Goal: Task Accomplishment & Management: Use online tool/utility

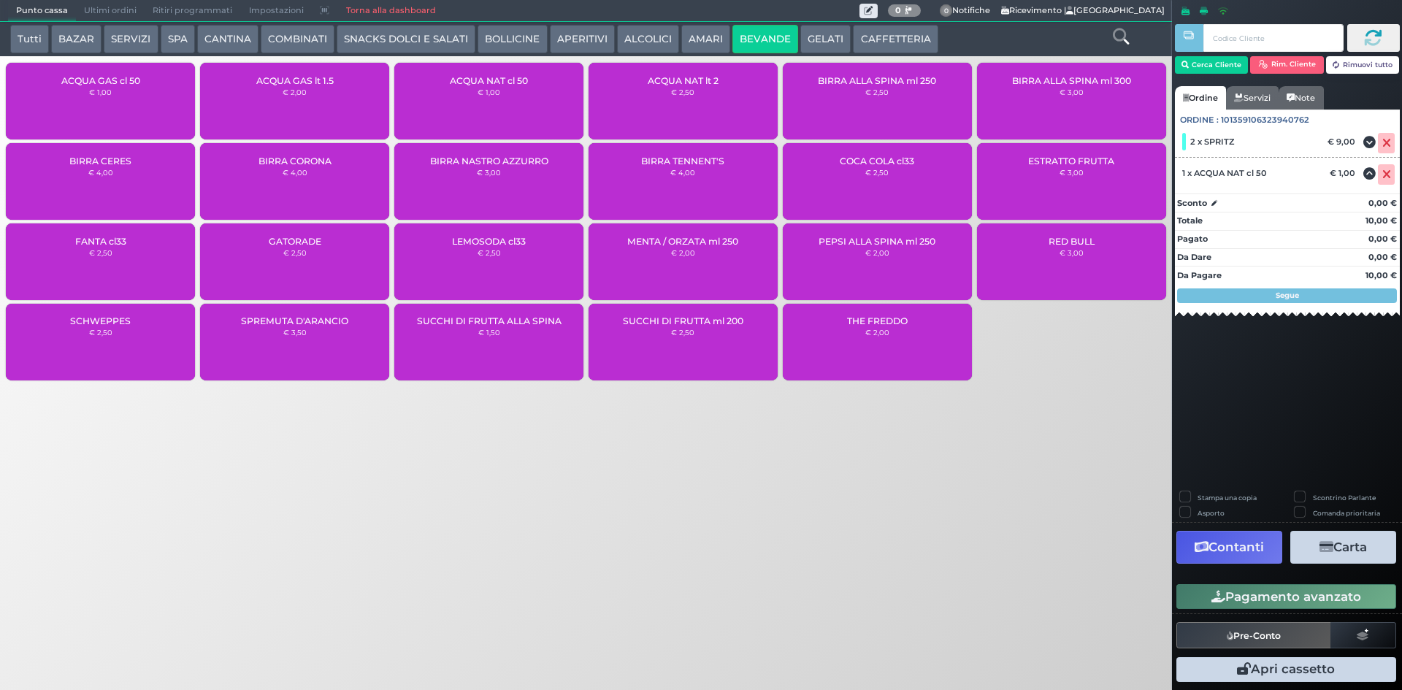
click at [112, 13] on span "Ultimi ordini" at bounding box center [110, 11] width 69 height 20
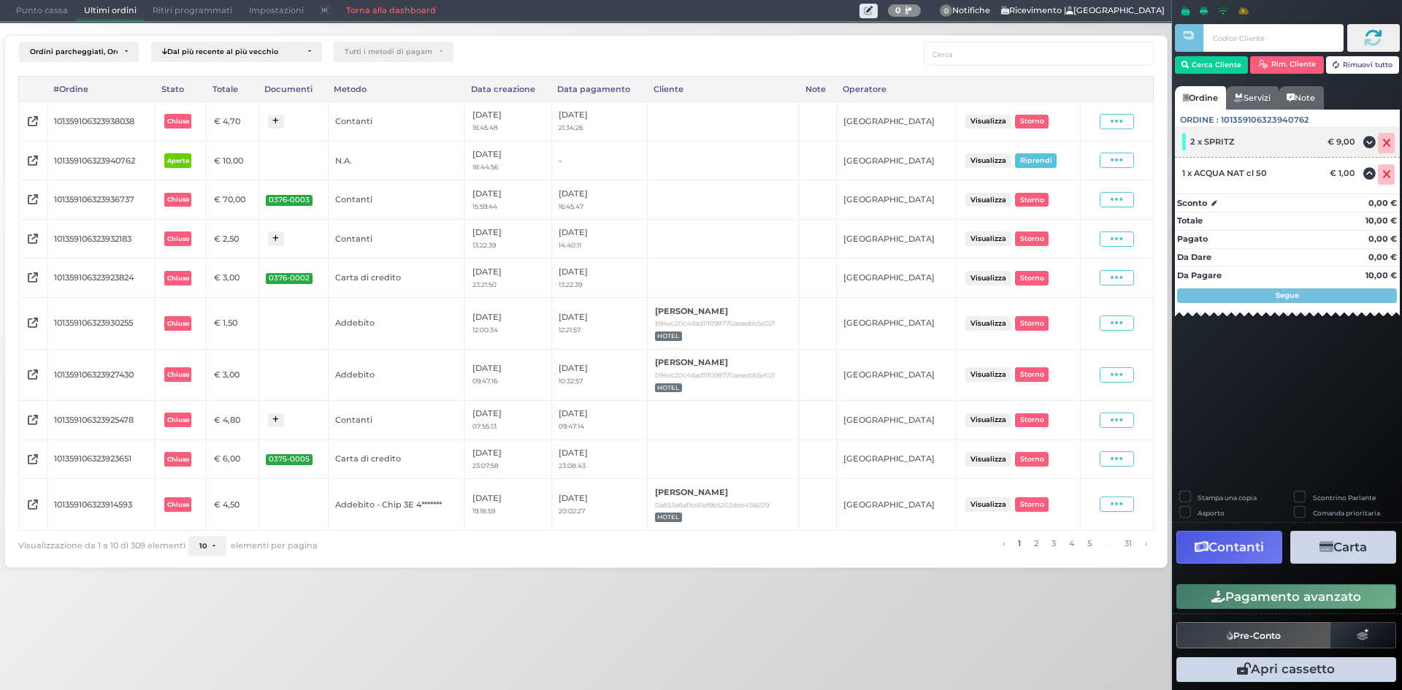
click at [1385, 136] on span at bounding box center [1386, 143] width 17 height 20
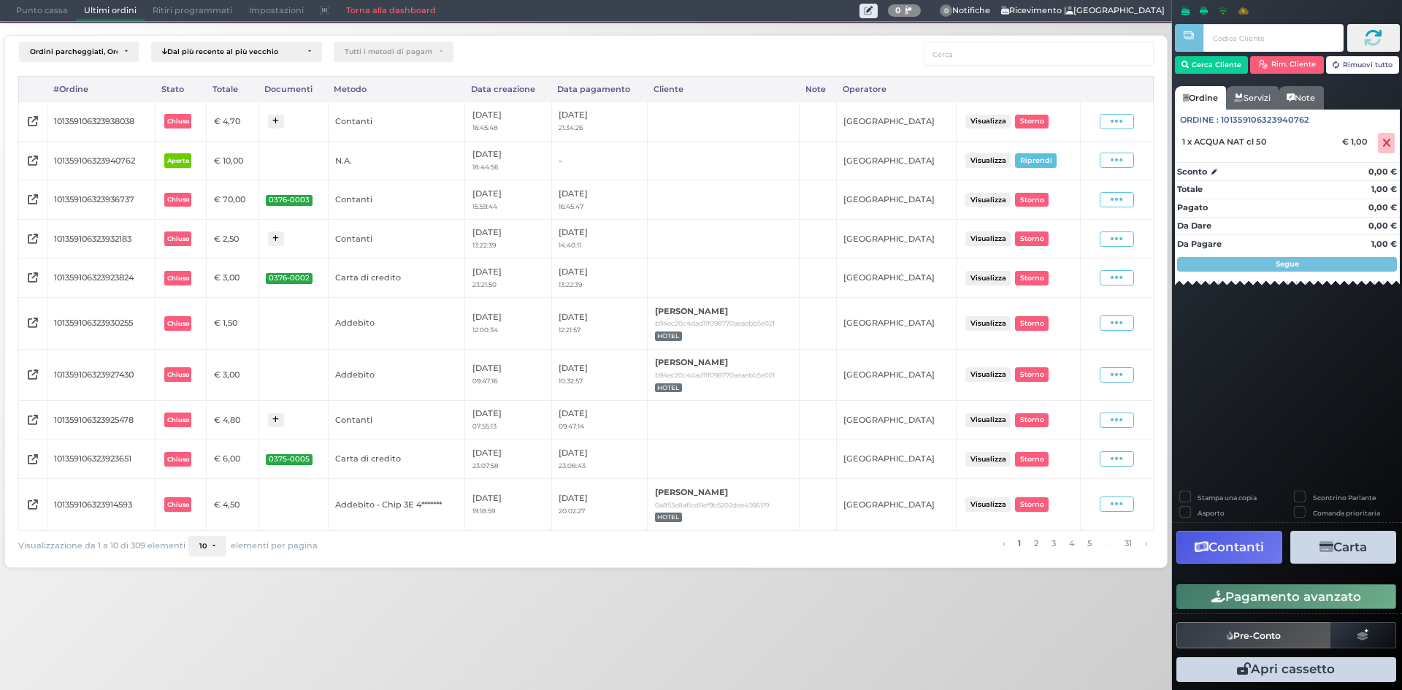
click at [1386, 143] on icon at bounding box center [1386, 143] width 9 height 1
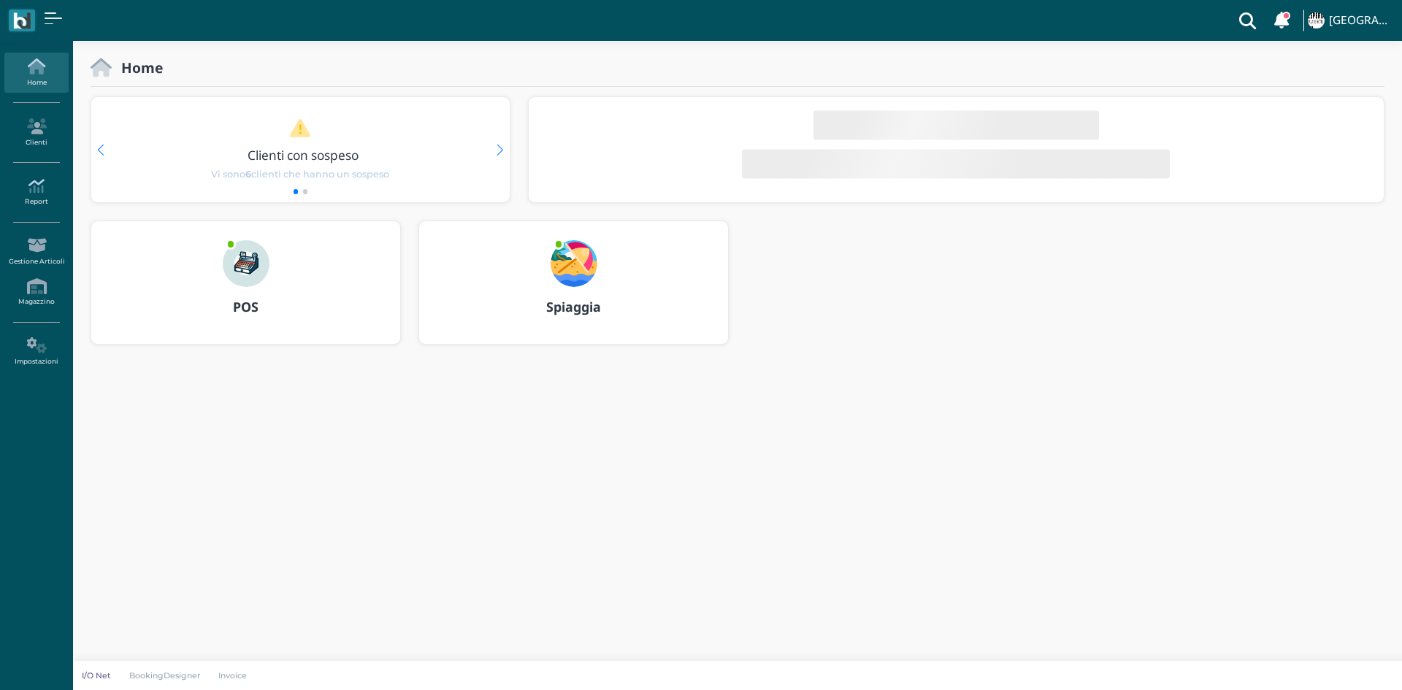
click at [45, 201] on link "Report" at bounding box center [36, 192] width 64 height 40
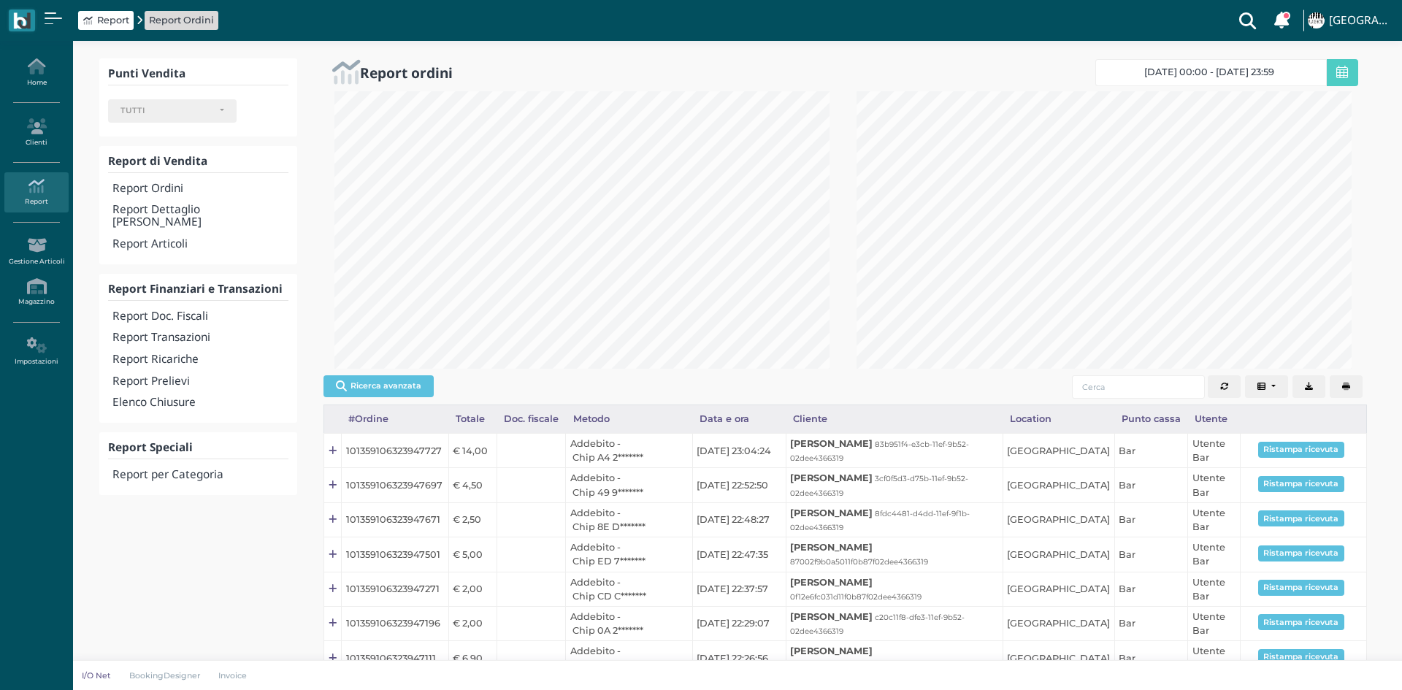
select select
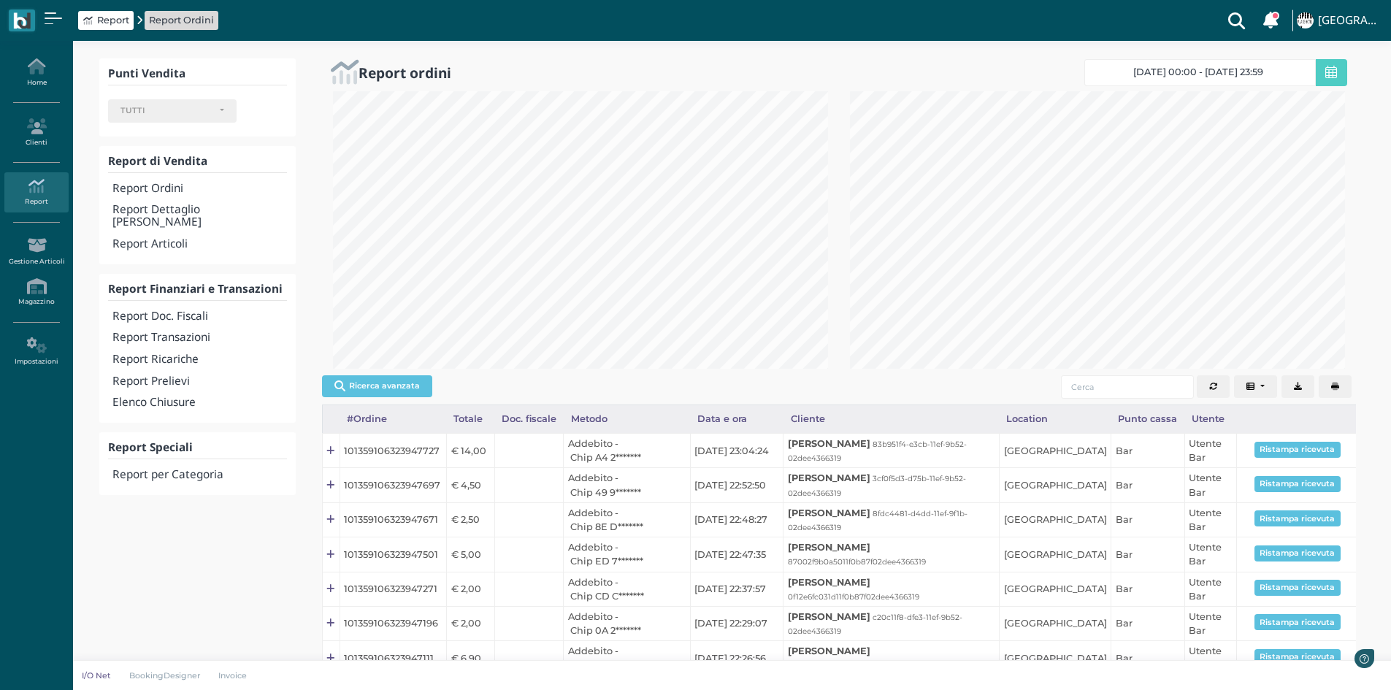
scroll to position [277, 517]
click at [202, 331] on h4 "Report Transazioni" at bounding box center [199, 337] width 174 height 12
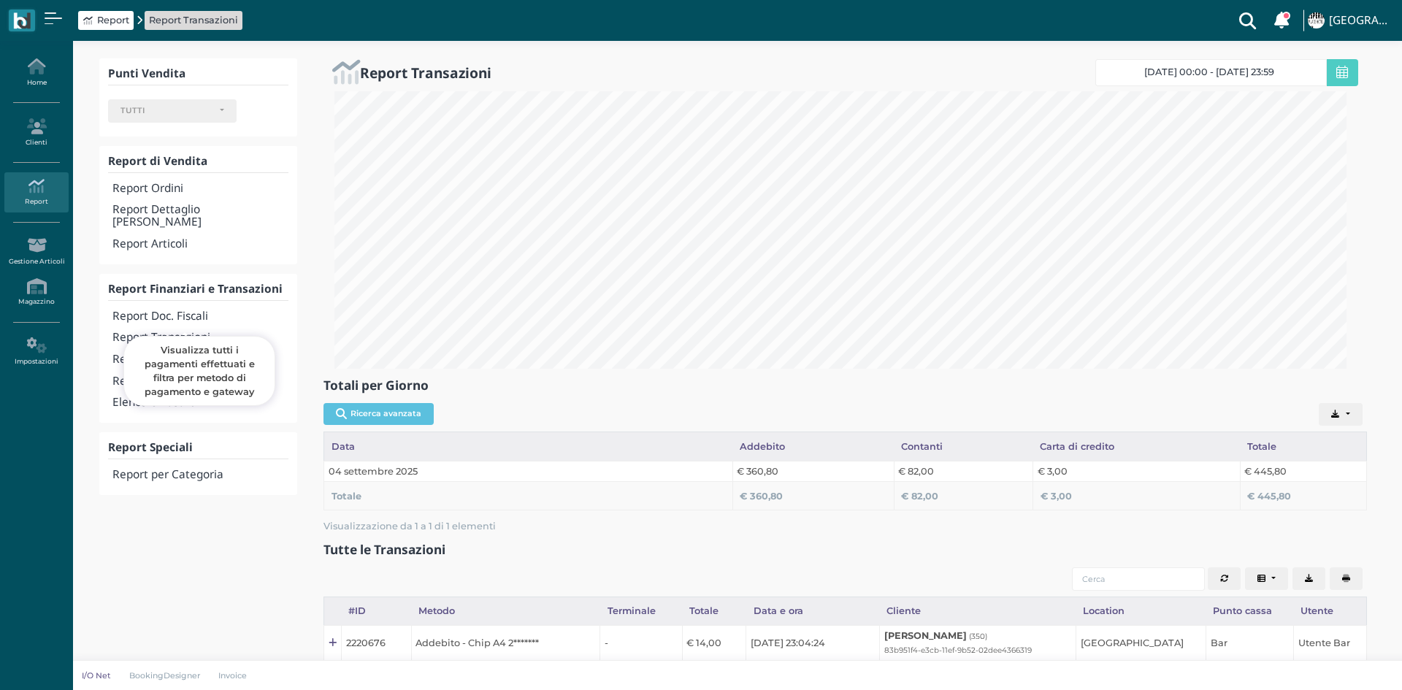
select select
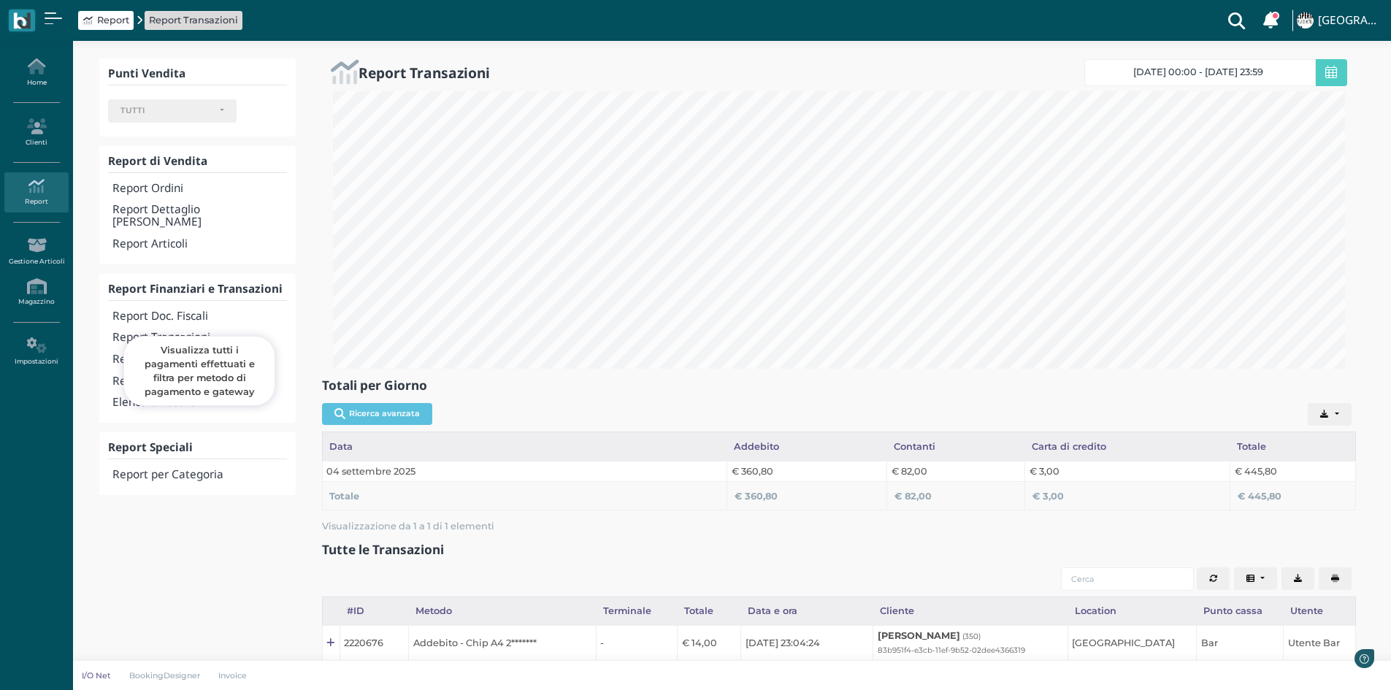
scroll to position [277, 1034]
click at [183, 310] on h4 "Report Doc. Fiscali" at bounding box center [199, 316] width 174 height 12
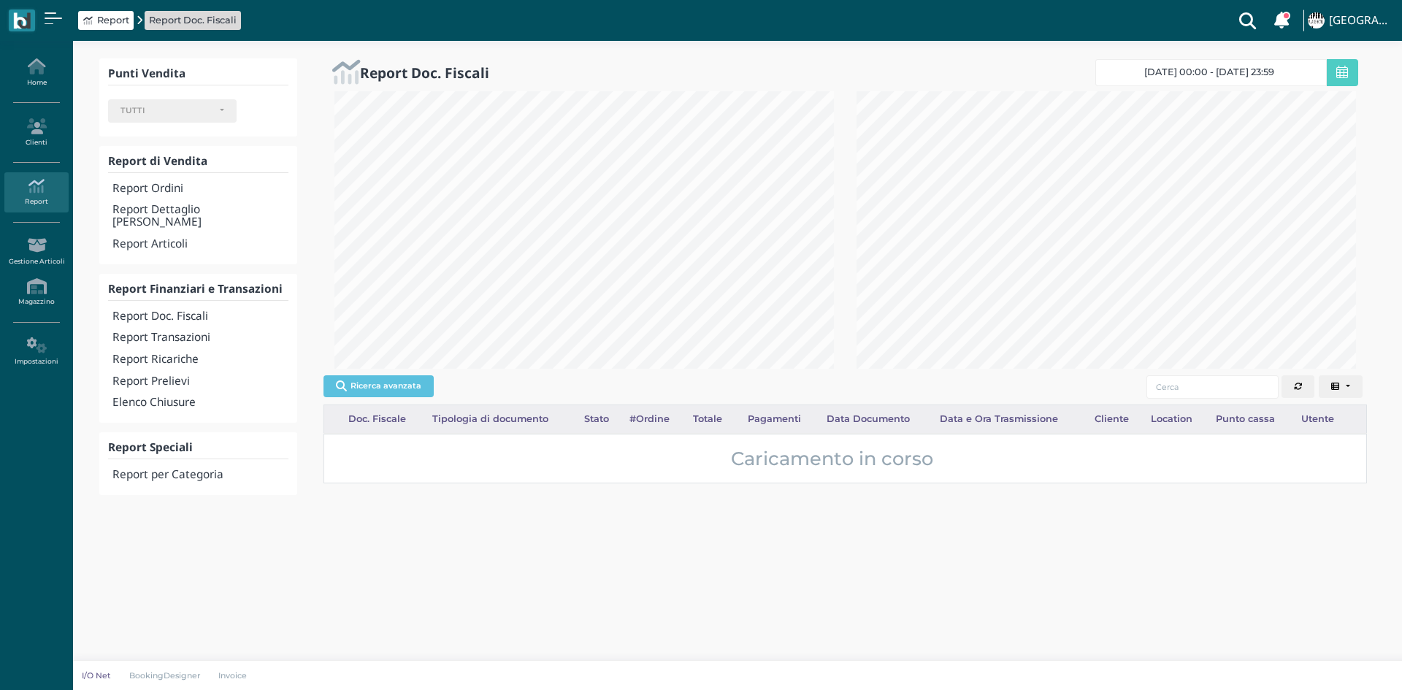
select select
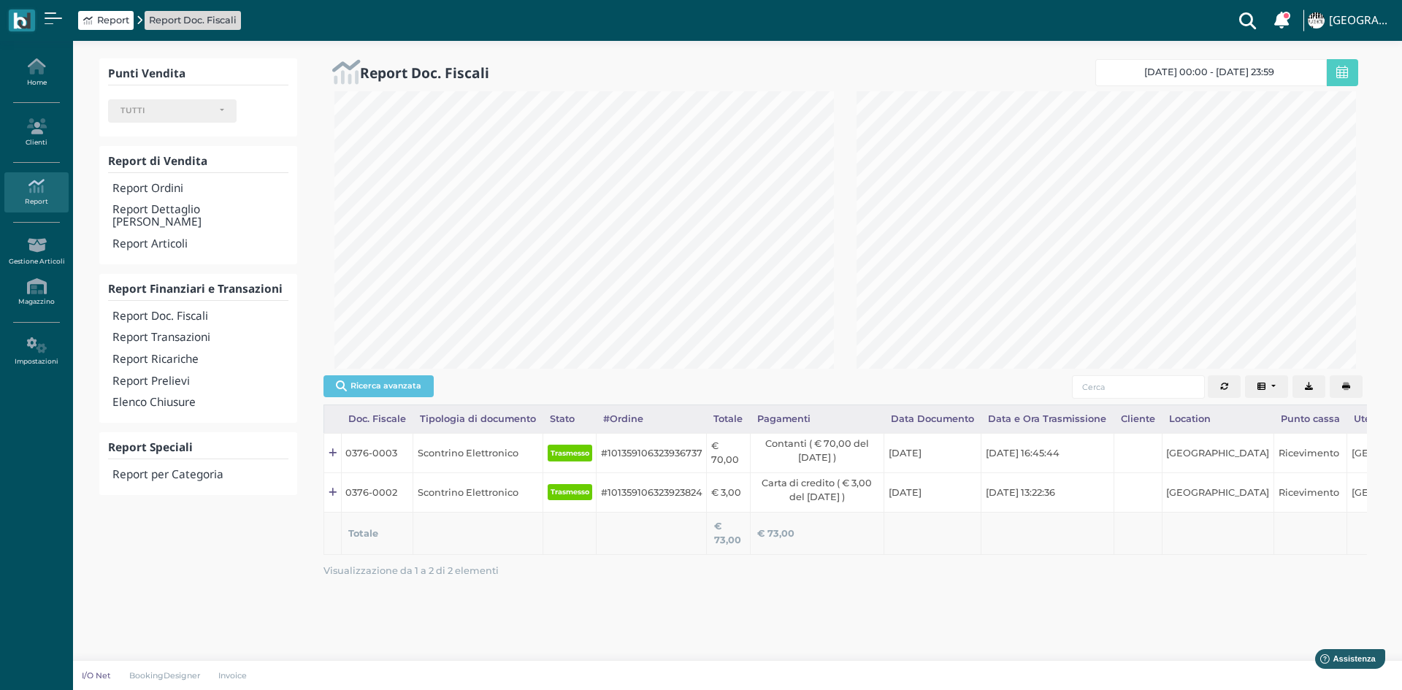
click at [1343, 388] on icon "button" at bounding box center [1346, 387] width 8 height 8
click at [195, 331] on h4 "Report Transazioni" at bounding box center [200, 337] width 176 height 12
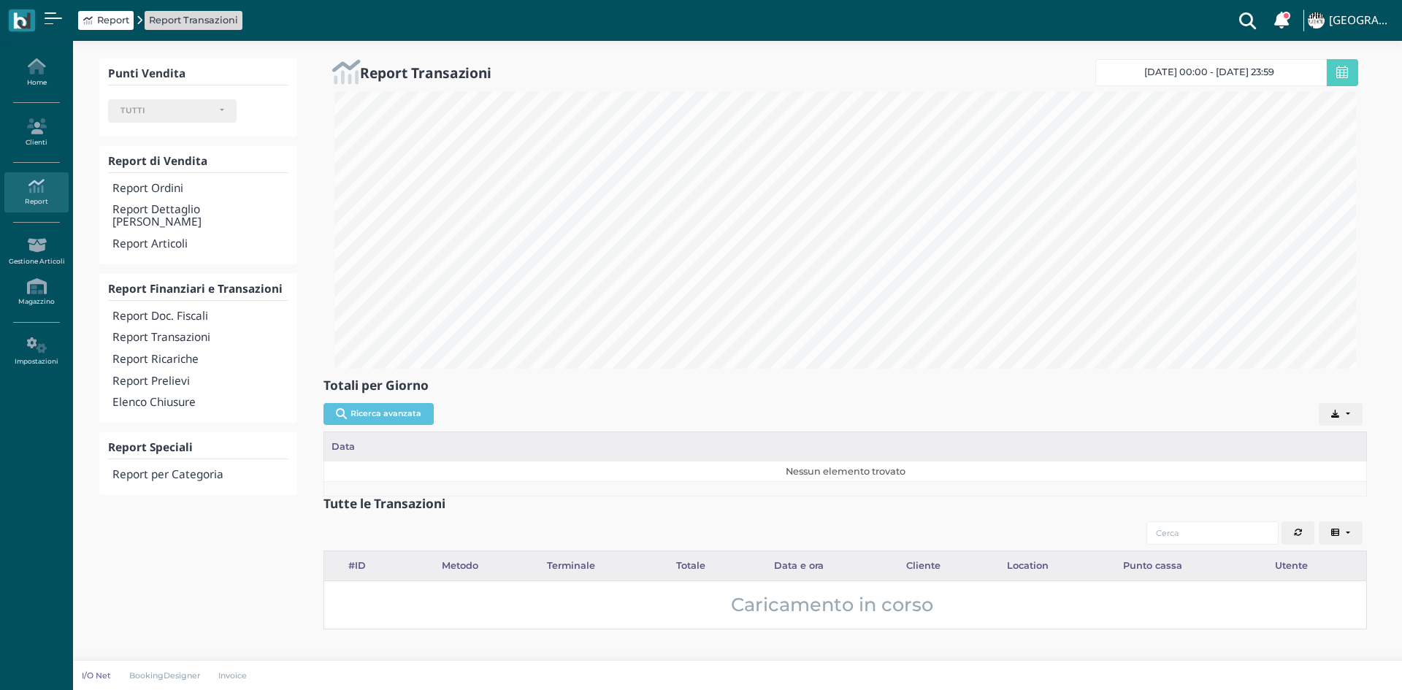
select select
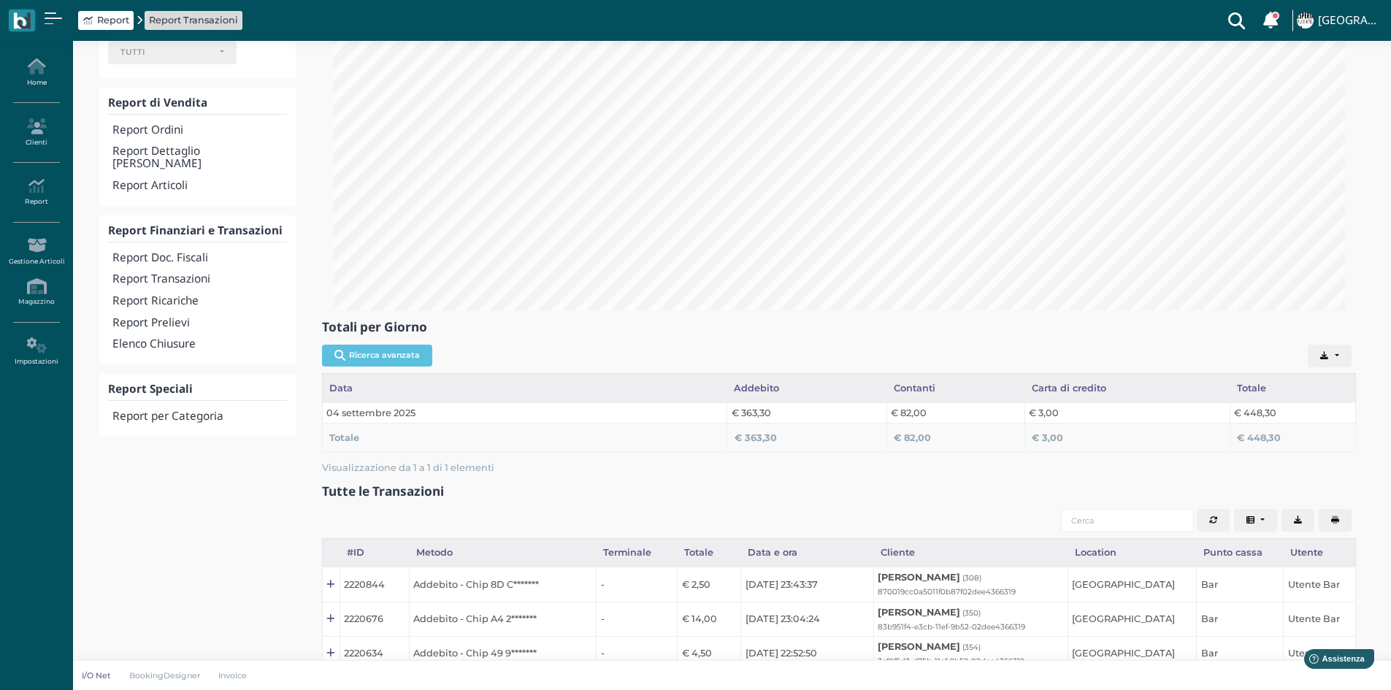
scroll to position [146, 0]
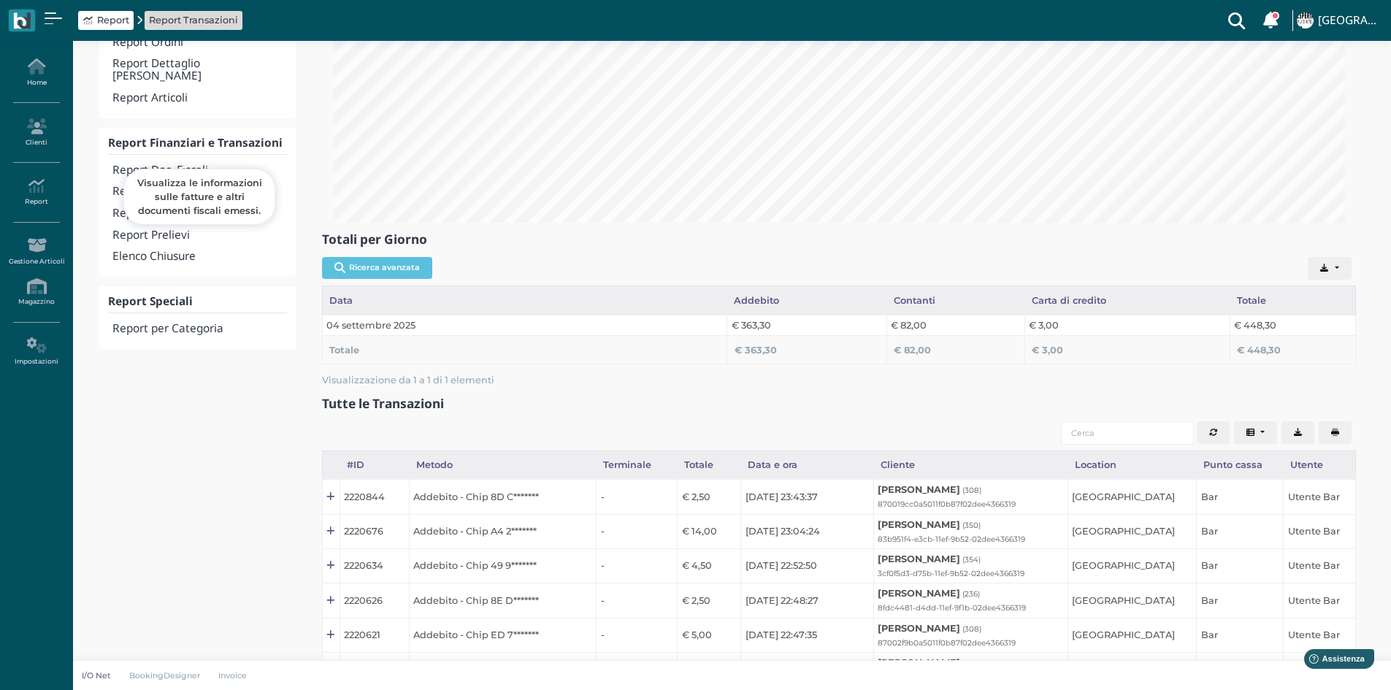
click at [180, 164] on h4 "Report Doc. Fiscali" at bounding box center [199, 170] width 174 height 12
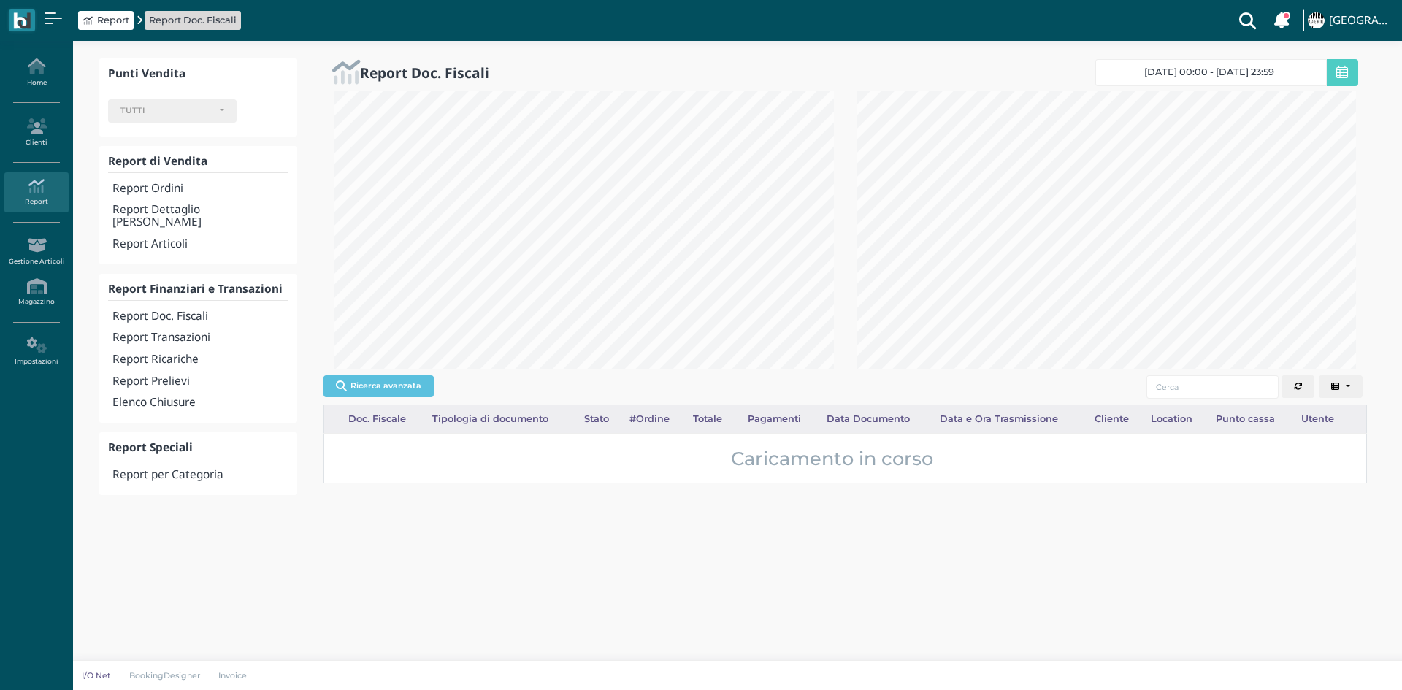
select select
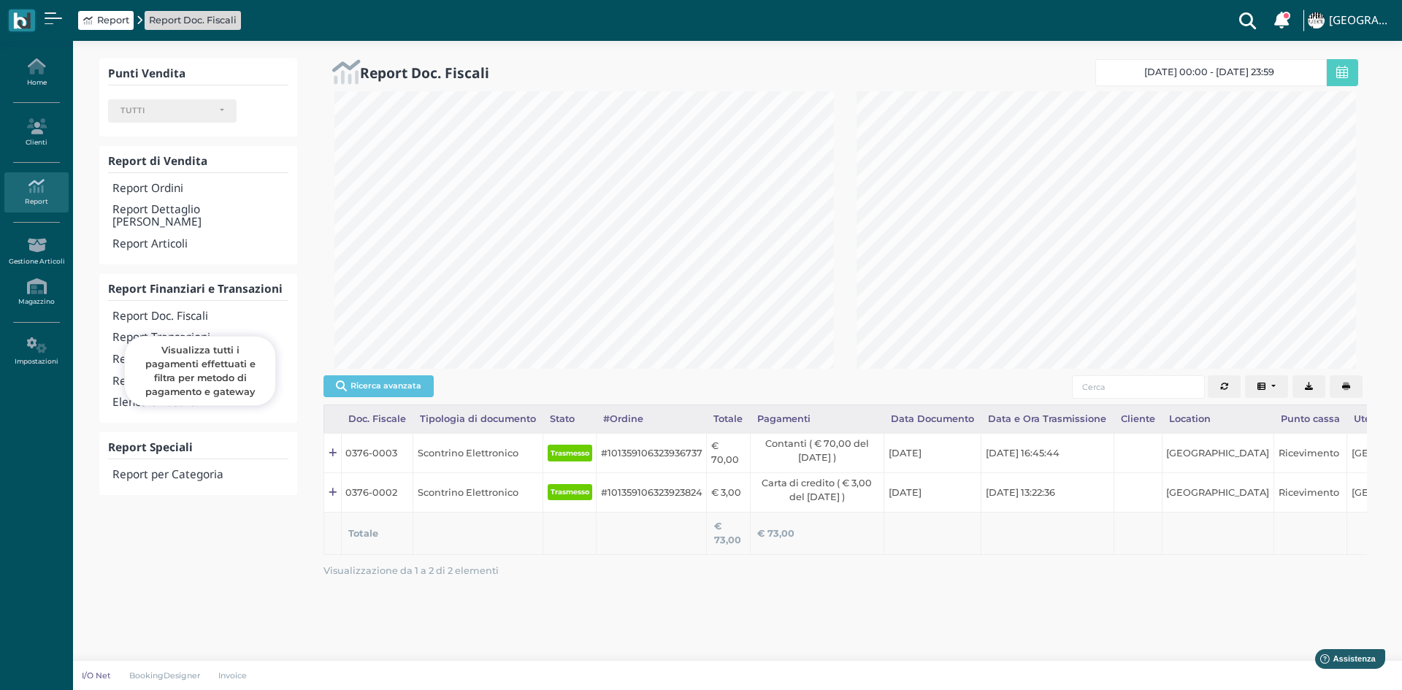
scroll to position [277, 522]
click at [180, 331] on h4 "Report Transazioni" at bounding box center [200, 337] width 176 height 12
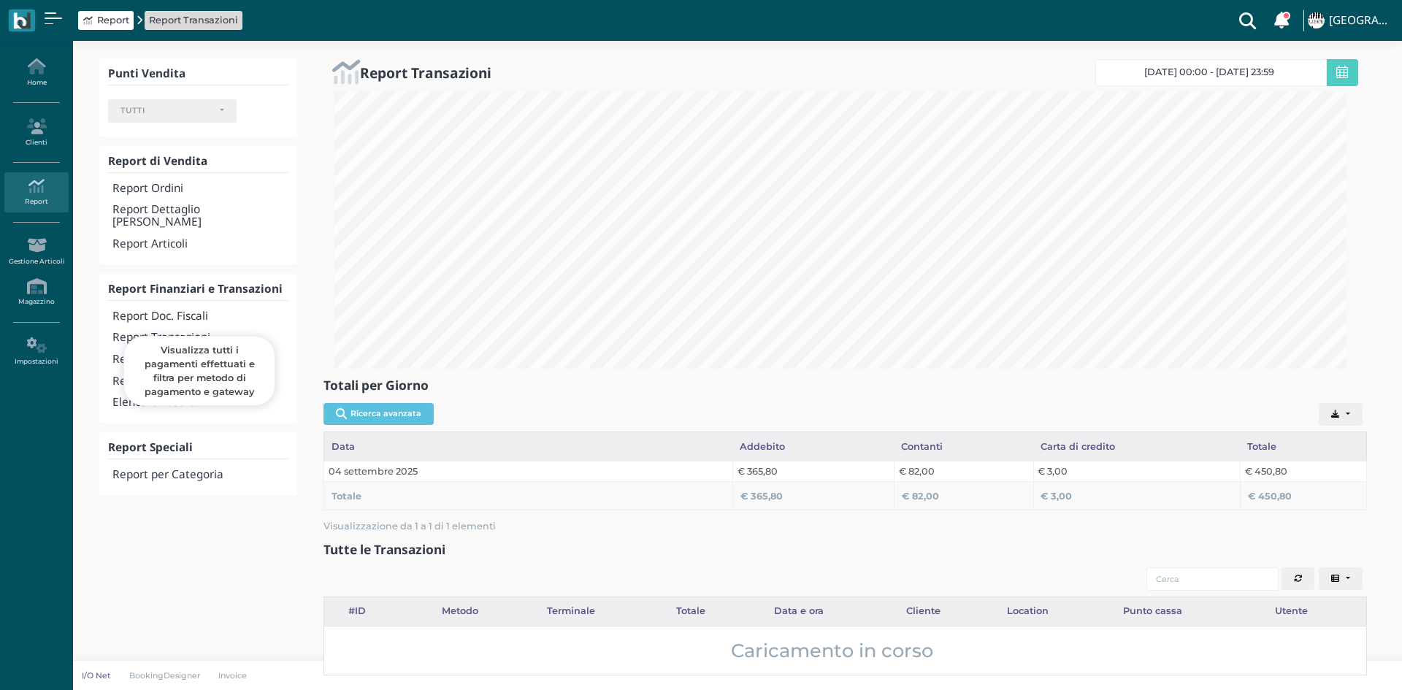
select select
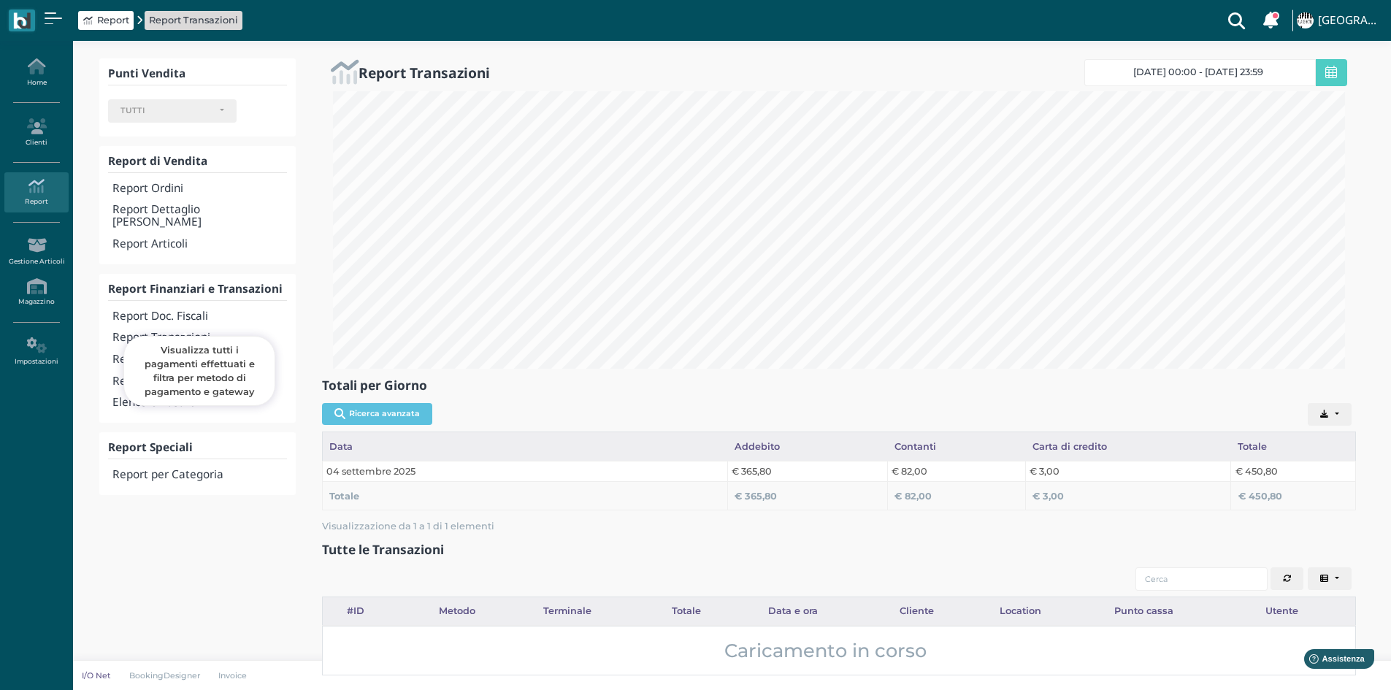
scroll to position [277, 1034]
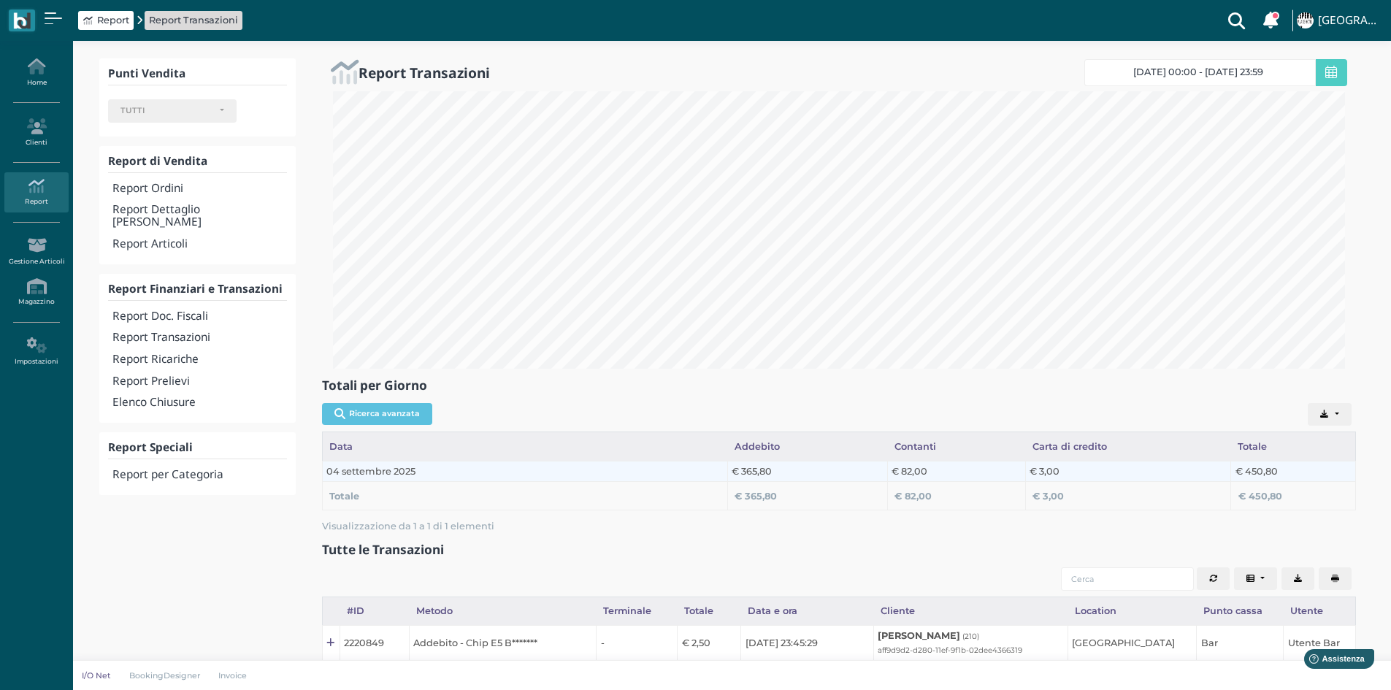
click at [912, 468] on td "€ 82,00" at bounding box center [956, 471] width 138 height 20
click at [937, 471] on td "€ 82,00" at bounding box center [956, 471] width 138 height 20
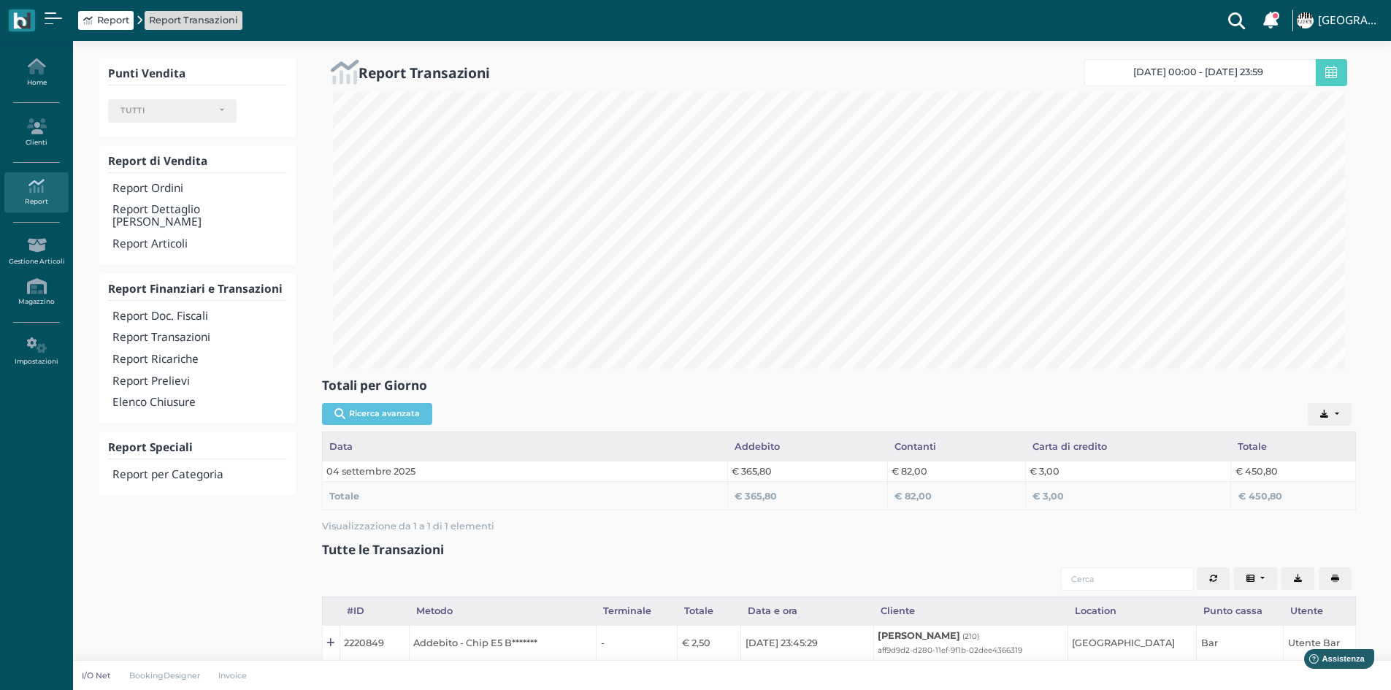
click at [1084, 391] on h3 "Totali per Giorno" at bounding box center [839, 385] width 1034 height 14
click at [175, 396] on h4 "Elenco Chiusure" at bounding box center [199, 402] width 174 height 12
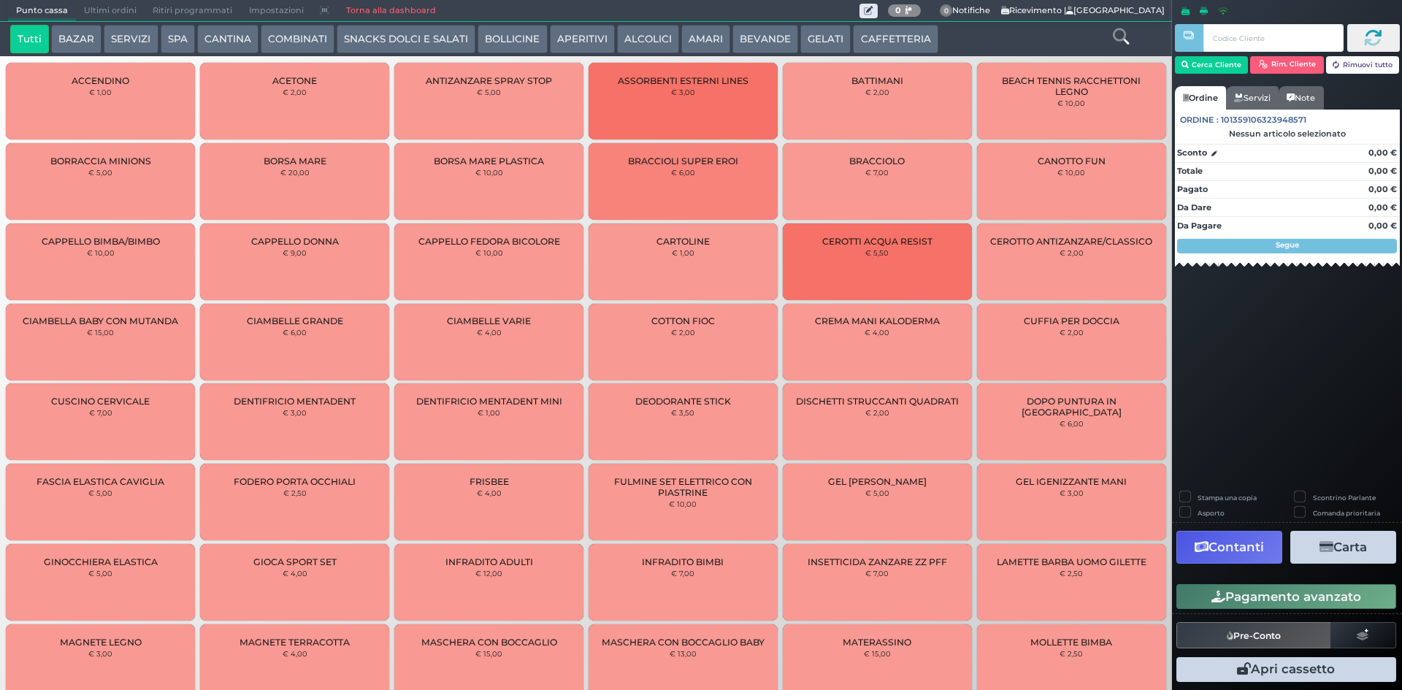
click at [103, 12] on span "Ultimi ordini" at bounding box center [110, 11] width 69 height 20
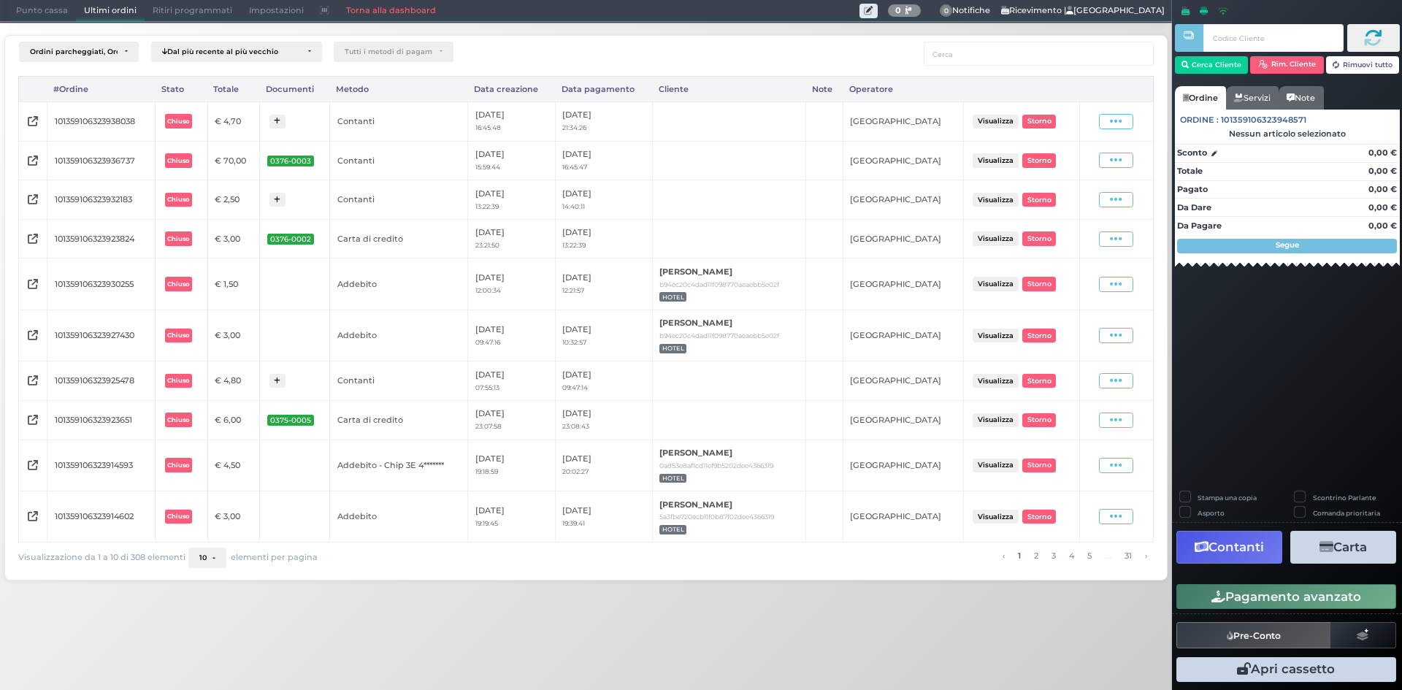
click at [58, 12] on span "Punto cassa" at bounding box center [42, 11] width 68 height 20
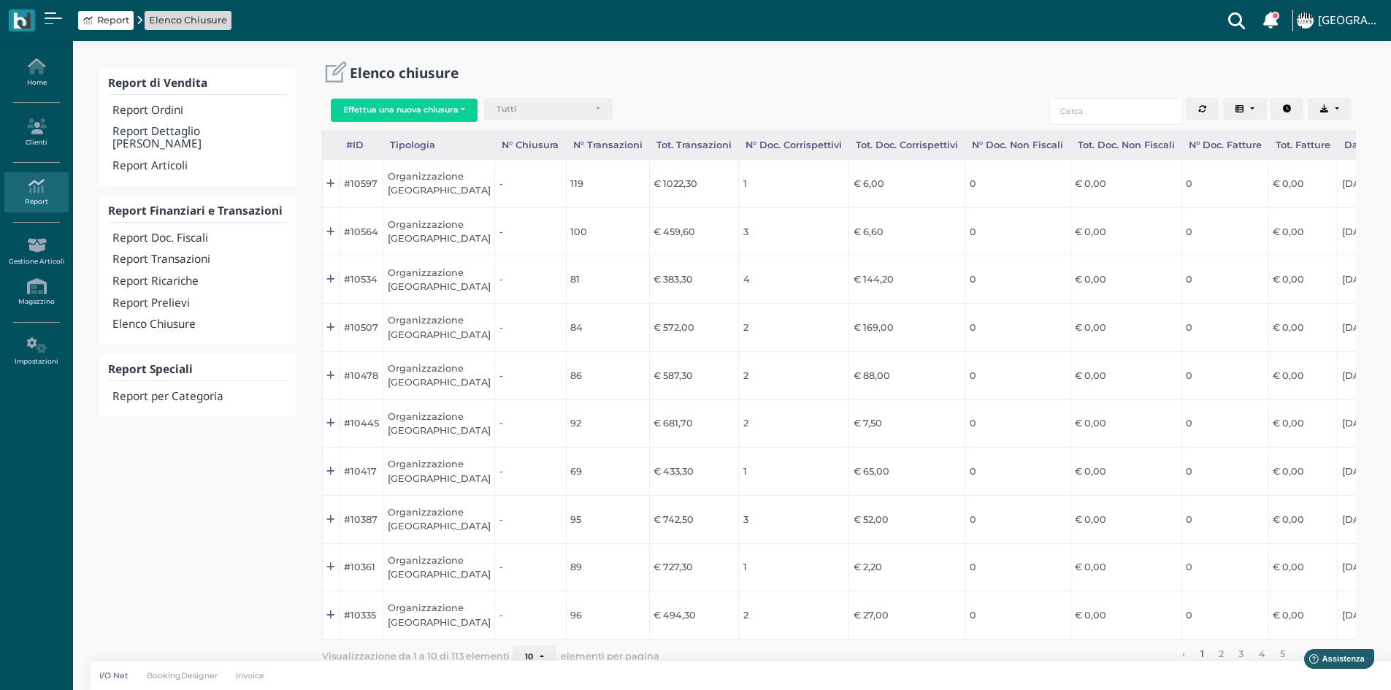
click at [452, 95] on div "Effettua una nuova chiusura Organizzazione Punto cassa Stampante fiscale Tutti …" at bounding box center [839, 111] width 1034 height 39
click at [449, 105] on button "Effettua una nuova chiusura" at bounding box center [404, 110] width 147 height 23
click at [388, 130] on span "Organizzazione" at bounding box center [387, 133] width 113 height 19
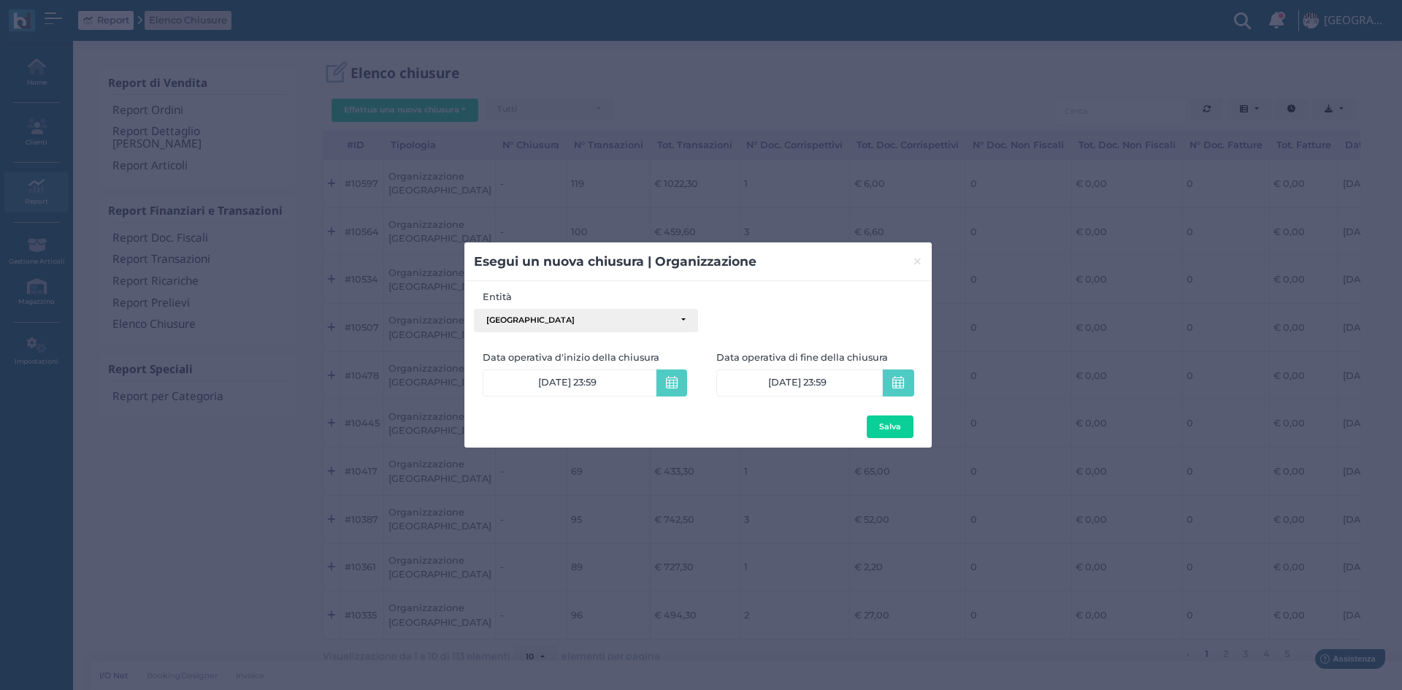
click at [717, 180] on div "Esegui un nuova chiusura | Organizzazione × close Entità [GEOGRAPHIC_DATA] [GEO…" at bounding box center [701, 345] width 1402 height 690
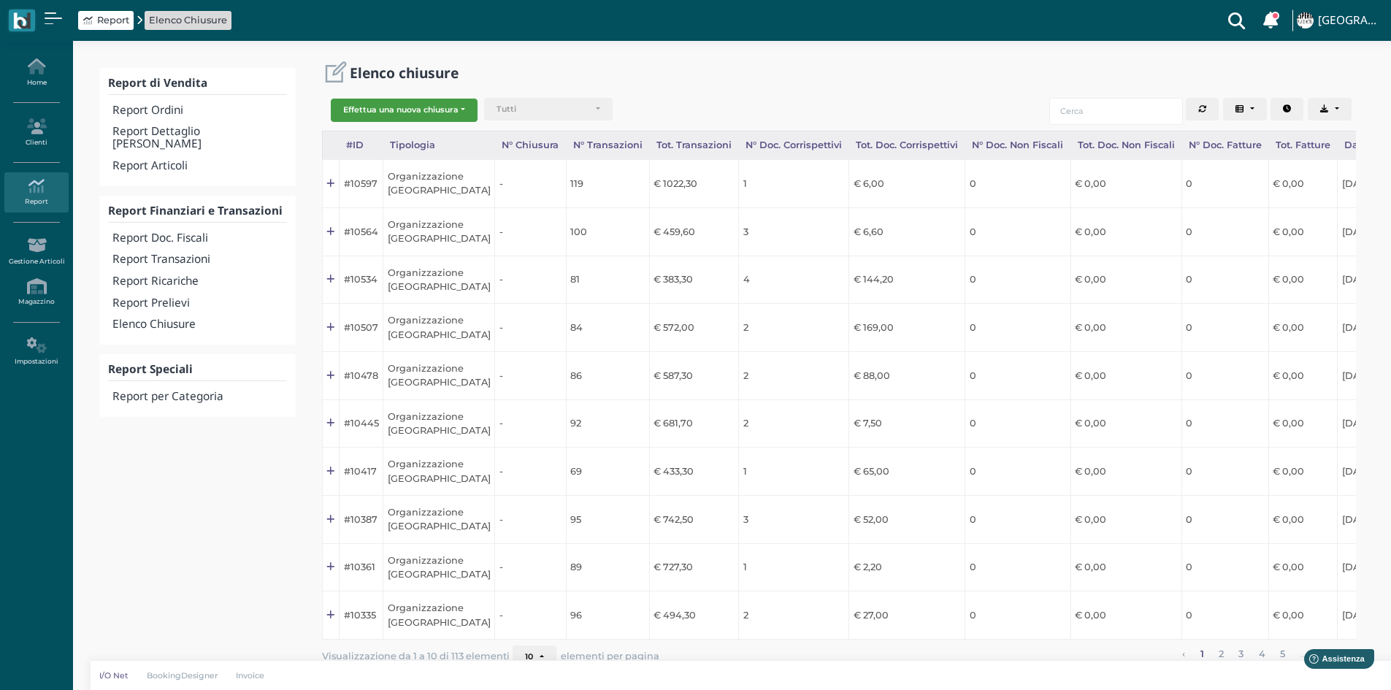
click at [430, 119] on button "Effettua una nuova chiusura" at bounding box center [404, 110] width 147 height 23
click at [405, 129] on span "Organizzazione" at bounding box center [387, 133] width 113 height 19
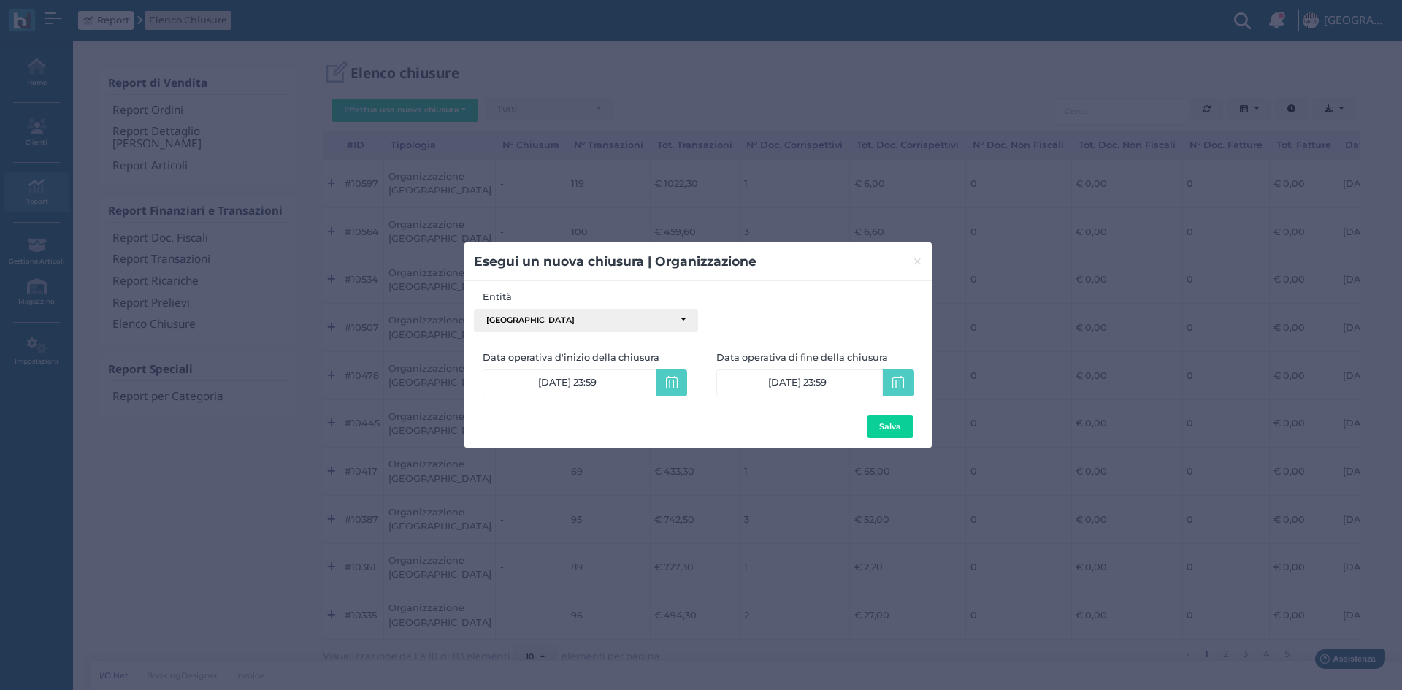
click at [898, 421] on button "Salva" at bounding box center [890, 426] width 47 height 23
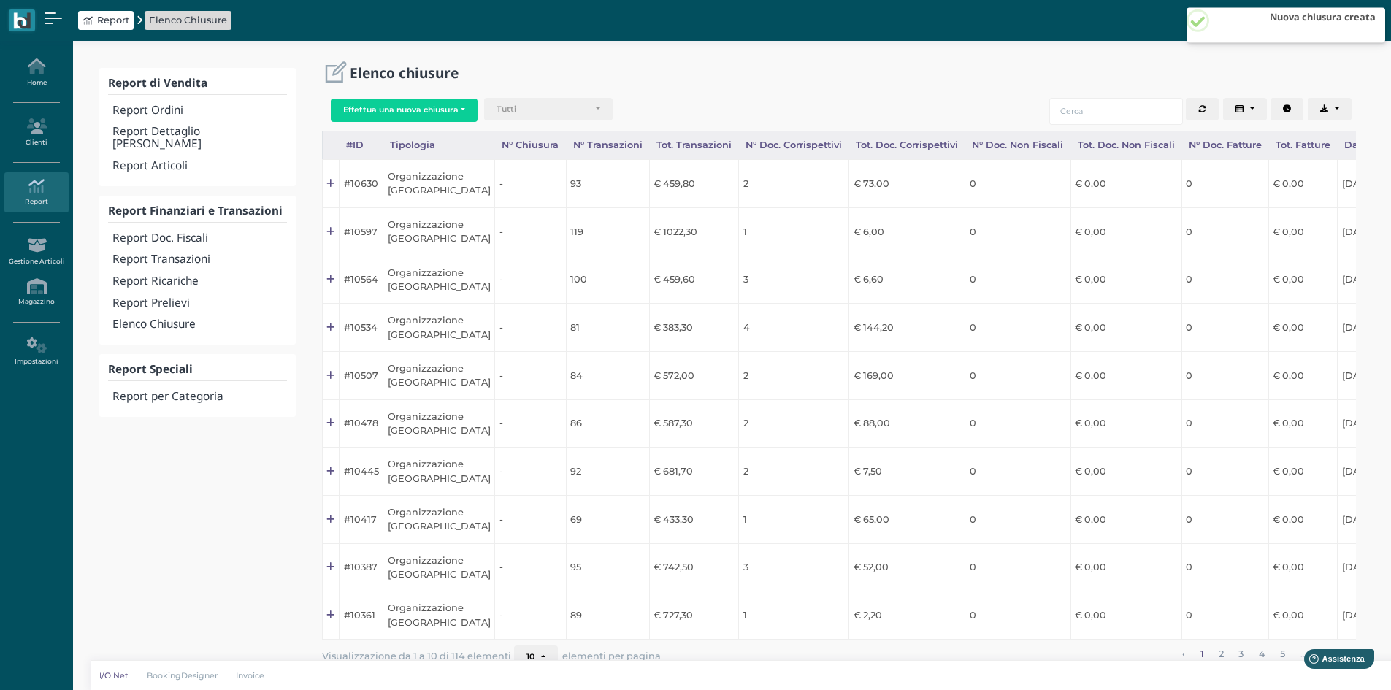
scroll to position [0, 146]
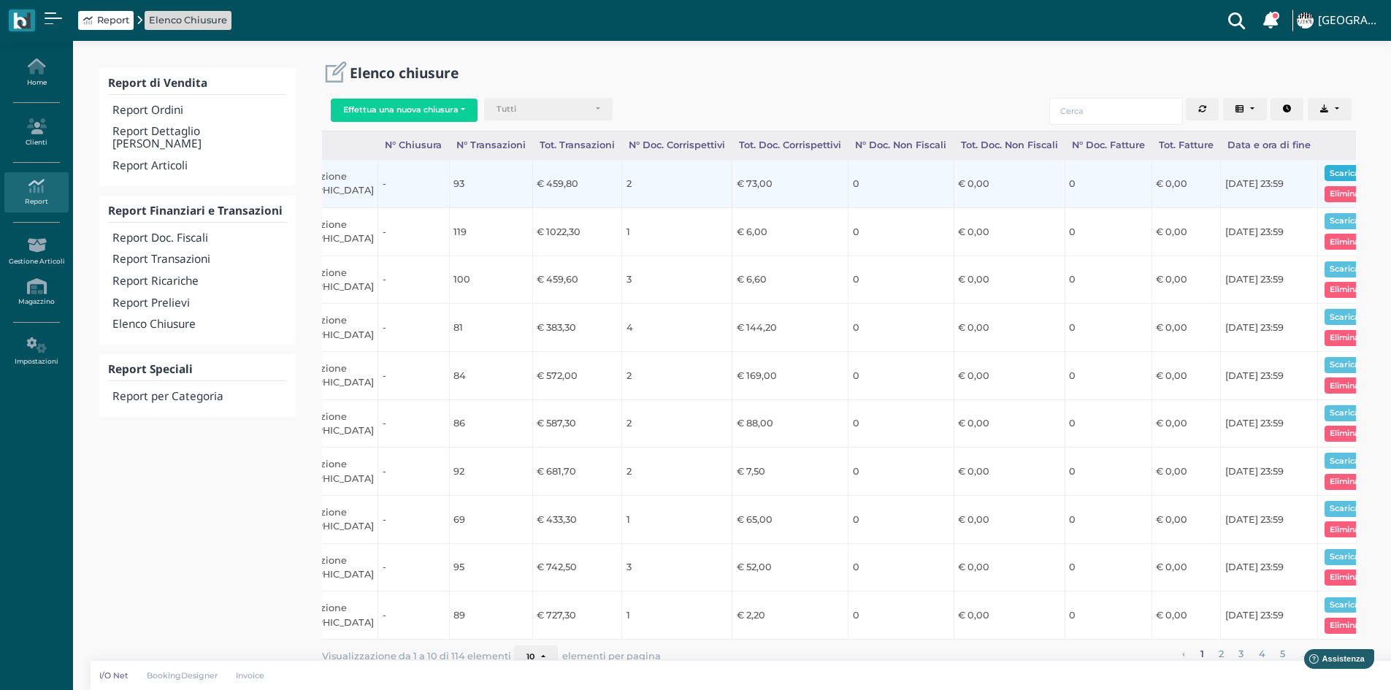
click at [1330, 172] on button "Scarica pdf" at bounding box center [1352, 173] width 56 height 16
click at [1324, 172] on button "Scarica pdf" at bounding box center [1352, 173] width 56 height 16
